Goal: Task Accomplishment & Management: Manage account settings

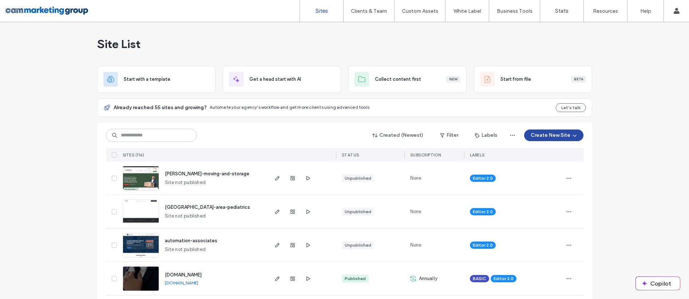
scroll to position [406, 0]
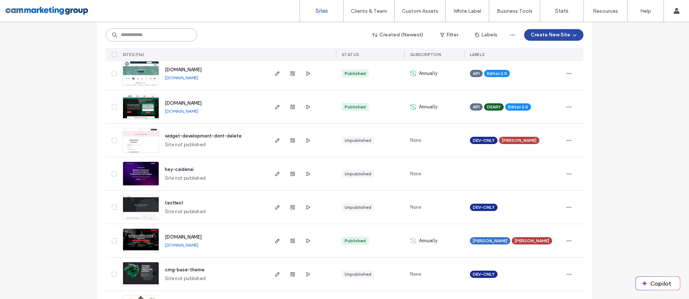
click at [146, 38] on input at bounding box center [151, 34] width 91 height 13
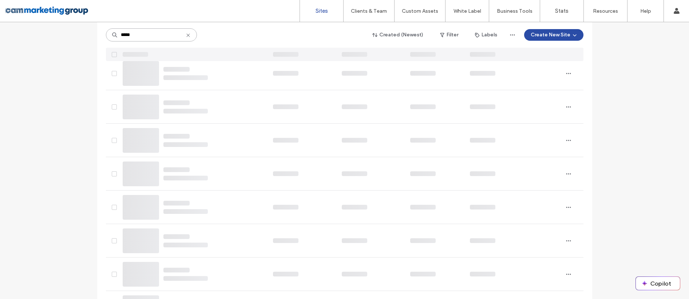
scroll to position [0, 0]
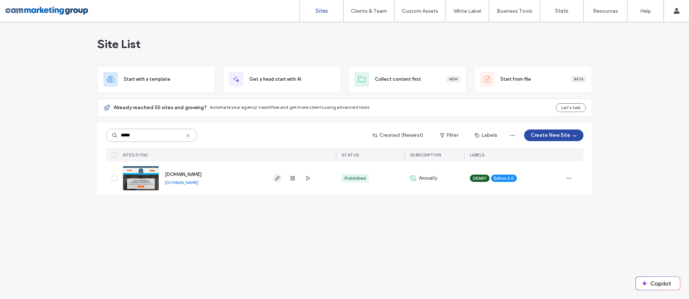
type input "*****"
click at [274, 179] on icon "button" at bounding box center [277, 178] width 6 height 6
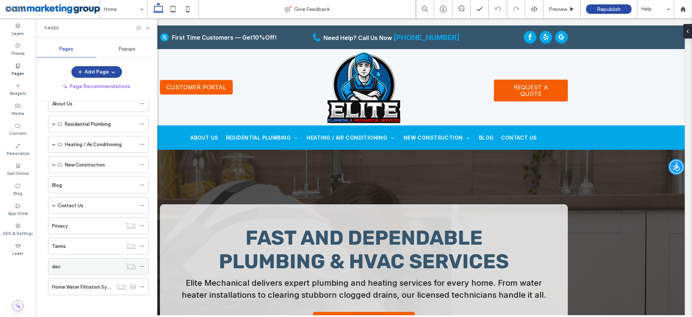
click at [83, 263] on div "dev" at bounding box center [87, 267] width 70 height 8
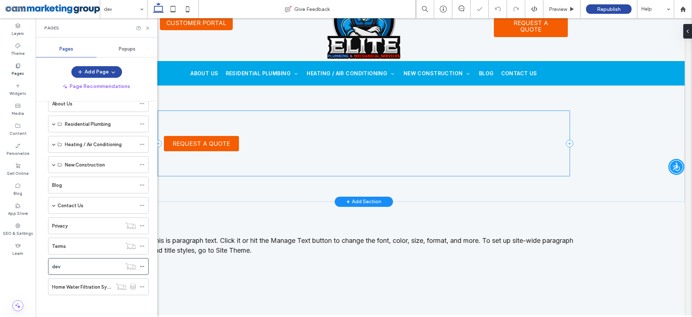
scroll to position [139, 0]
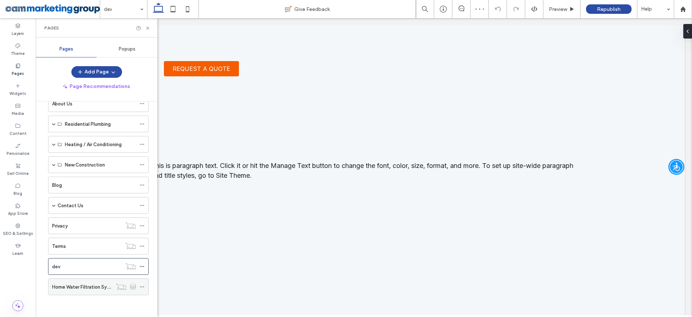
click at [86, 288] on label "Home Water Filtration Systems" at bounding box center [86, 287] width 69 height 13
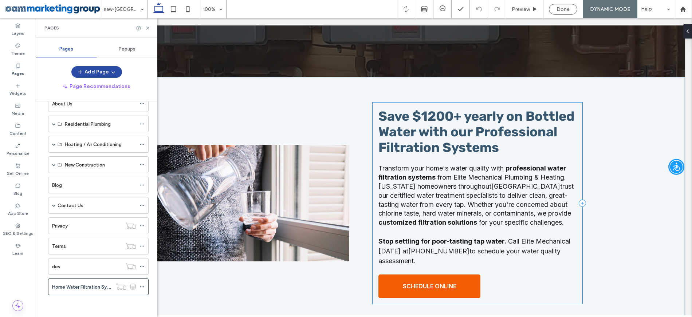
scroll to position [452, 0]
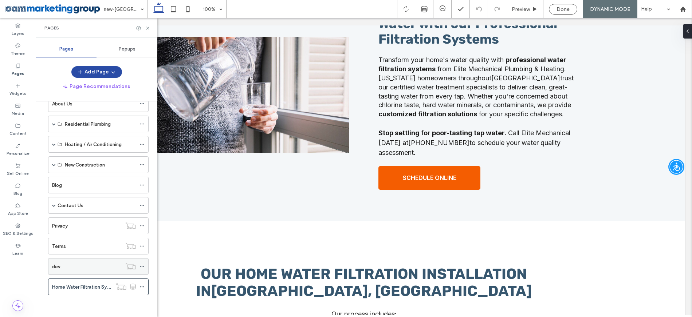
click at [87, 263] on div "dev" at bounding box center [87, 267] width 70 height 8
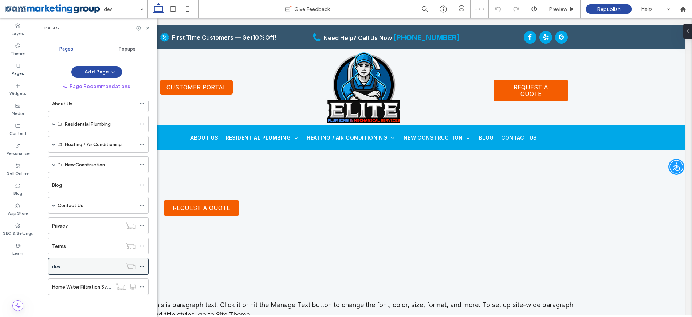
click at [142, 267] on icon at bounding box center [141, 266] width 5 height 5
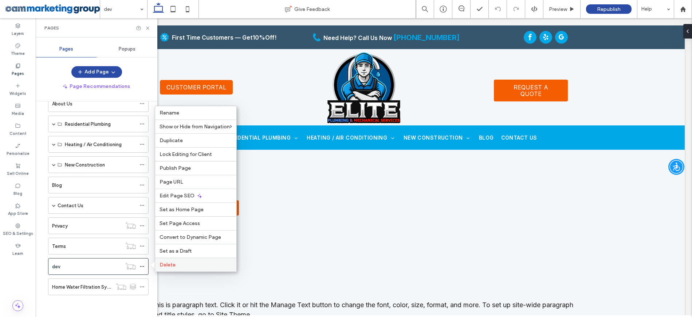
click at [187, 261] on div "Delete" at bounding box center [195, 265] width 81 height 14
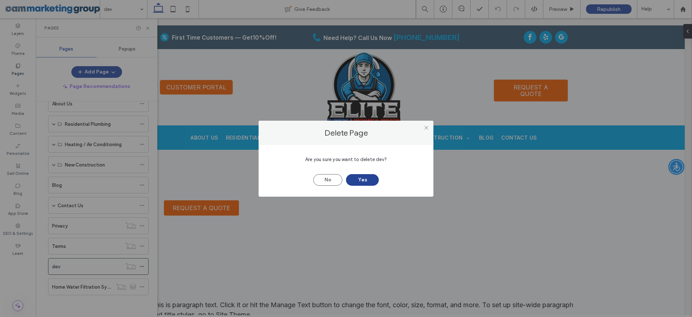
click at [357, 179] on button "Yes" at bounding box center [362, 180] width 33 height 12
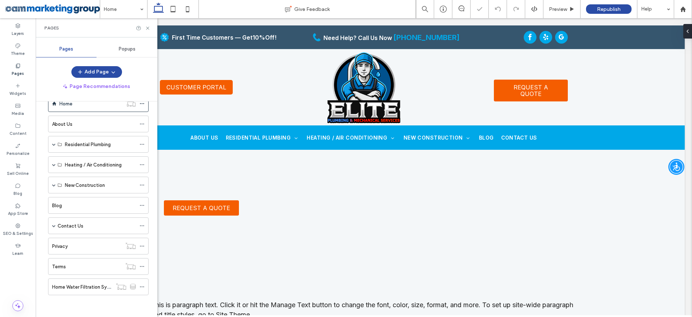
scroll to position [19, 0]
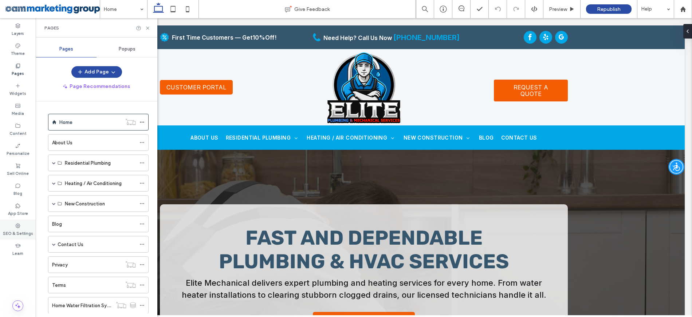
click at [22, 229] on div "SEO & Settings" at bounding box center [18, 230] width 36 height 20
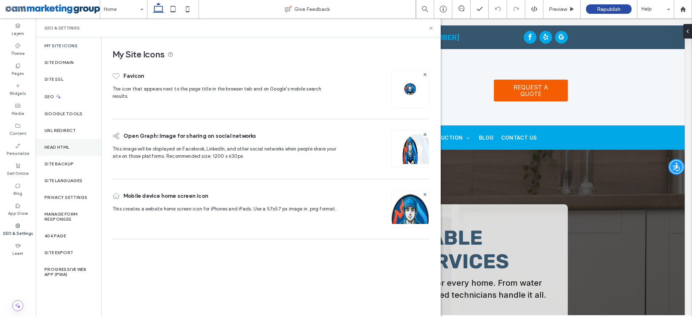
click at [57, 151] on div "Head HTML" at bounding box center [69, 147] width 66 height 17
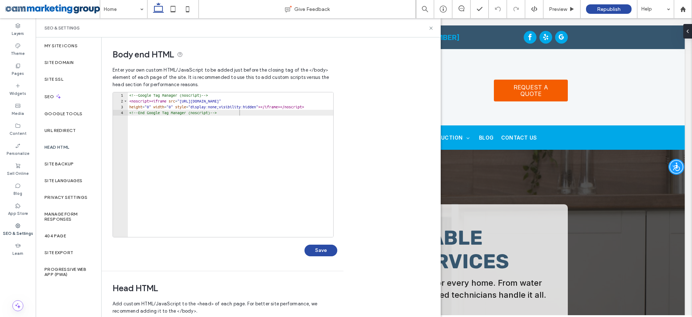
type textarea "**********"
click at [282, 135] on div "<!-- Google Tag Manager (noscript) --> < noscript > < iframe src = "[URL][DOMAI…" at bounding box center [234, 170] width 213 height 157
click at [368, 155] on div "Body end HTML Enter your own custom HTML/​JavaScript to be added just before th…" at bounding box center [271, 177] width 339 height 280
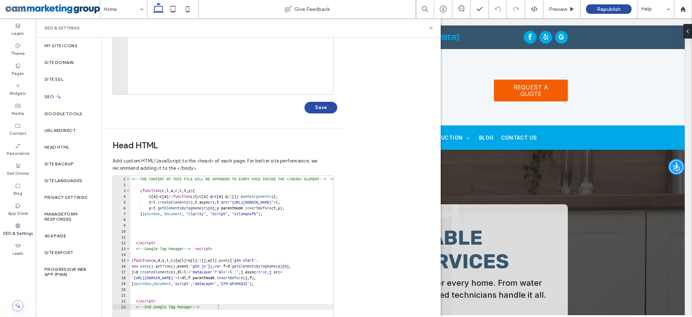
scroll to position [181, 0]
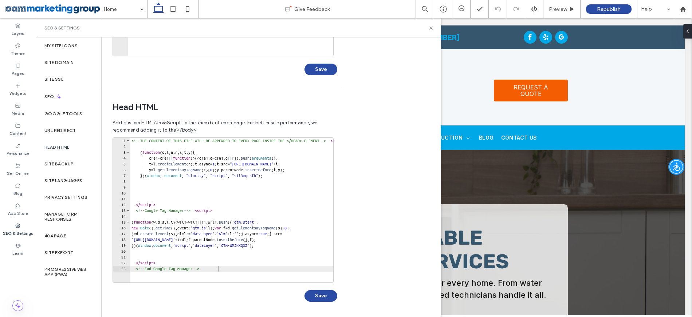
type textarea "**********"
click at [242, 270] on div "<!-- THE CONTENT OF THIS FILE WILL BE APPENDED TO EVERY PAGE INSIDE THE </HEAD>…" at bounding box center [291, 213] width 323 height 151
paste textarea "Cursor at row 24"
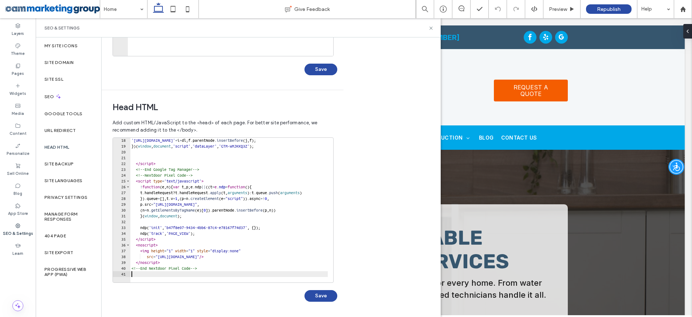
scroll to position [99, 0]
click at [150, 177] on div "'[URL][DOMAIN_NAME]' + i + dl ; f . parentNode . insertBefore ( j , f ) ; }) ( …" at bounding box center [291, 213] width 323 height 151
type textarea "**********"
click at [321, 295] on button "Save" at bounding box center [320, 296] width 33 height 12
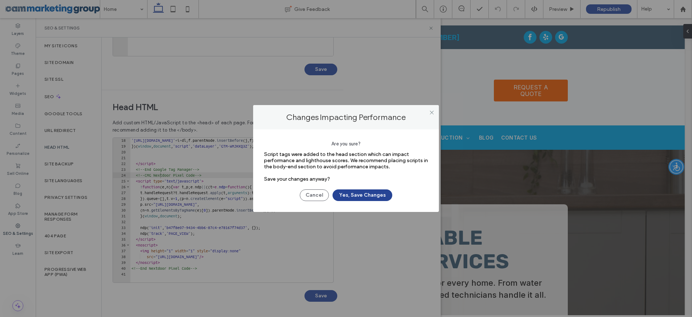
click at [377, 193] on button "Yes, Save Changes" at bounding box center [362, 196] width 60 height 12
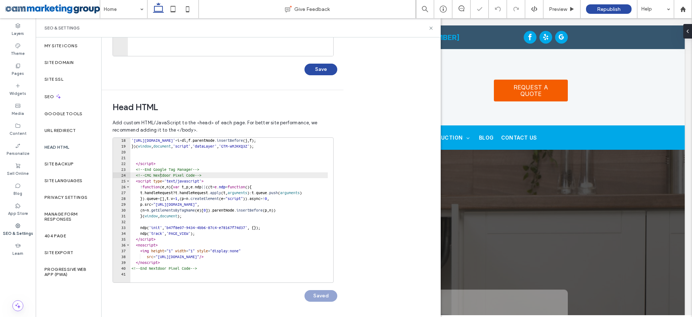
scroll to position [0, 0]
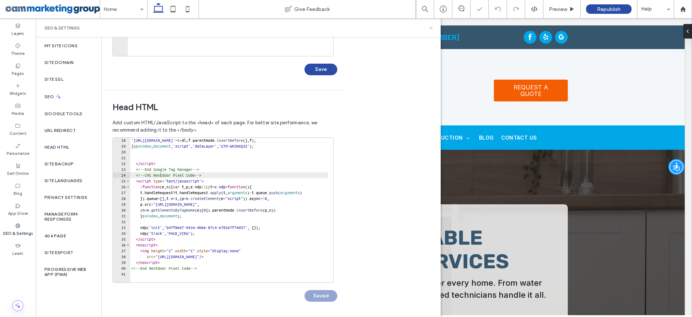
click at [428, 28] on icon at bounding box center [430, 27] width 5 height 5
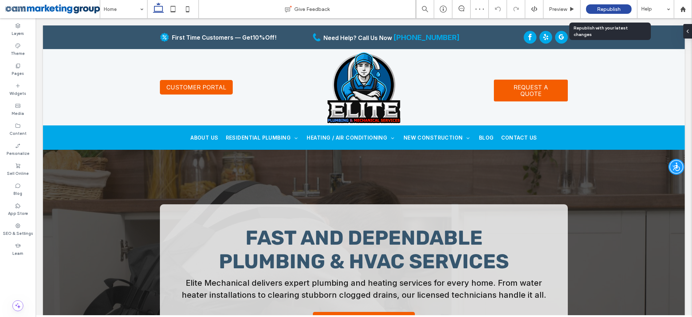
click at [619, 12] on span "Republish" at bounding box center [609, 9] width 24 height 6
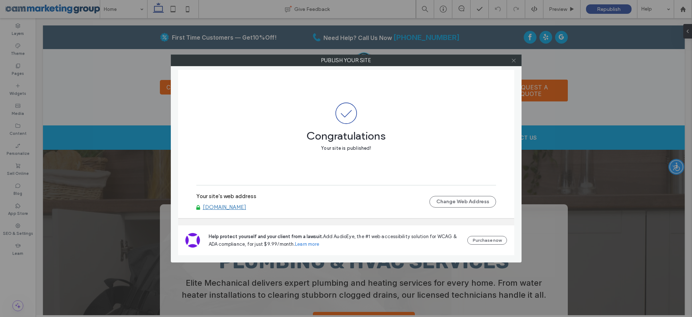
click at [514, 60] on icon at bounding box center [513, 60] width 5 height 5
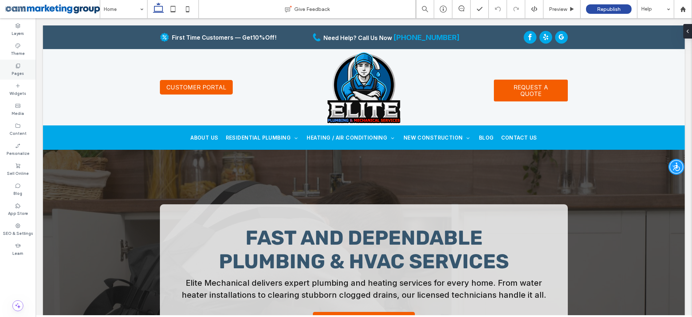
click at [24, 67] on div "Pages" at bounding box center [18, 70] width 36 height 20
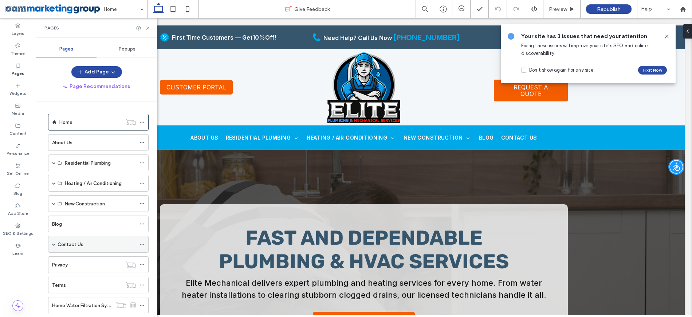
click at [54, 245] on span at bounding box center [54, 245] width 4 height 4
click at [81, 260] on label "Thank You" at bounding box center [76, 261] width 22 height 13
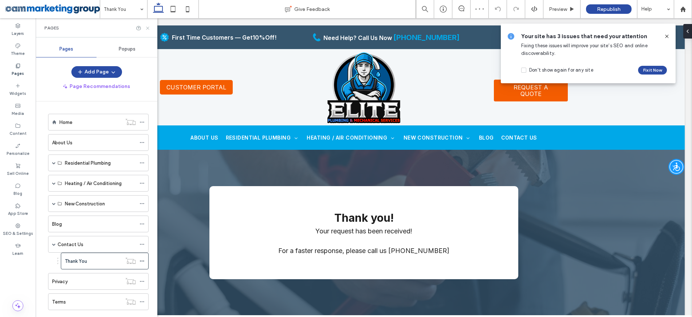
drag, startPoint x: 149, startPoint y: 29, endPoint x: 114, endPoint y: 9, distance: 39.8
click at [149, 29] on icon at bounding box center [147, 27] width 5 height 5
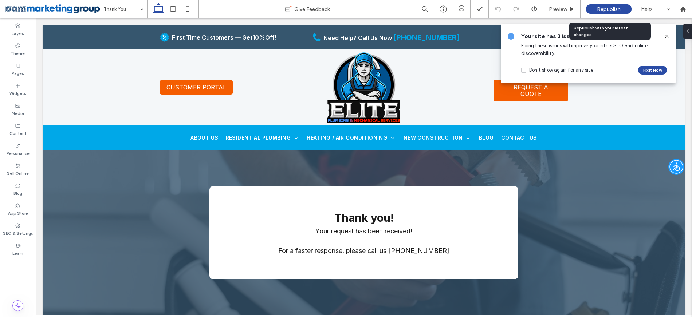
click at [615, 8] on span "Republish" at bounding box center [609, 9] width 24 height 6
